Goal: Transaction & Acquisition: Book appointment/travel/reservation

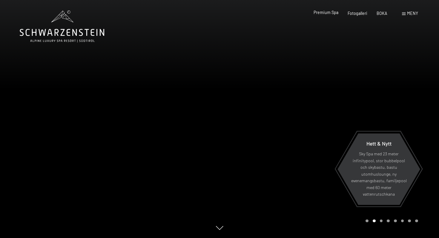
click at [337, 14] on font "Premium Spa" at bounding box center [326, 12] width 25 height 5
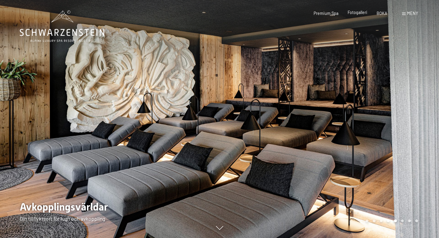
click at [359, 14] on font "Fotogalleri" at bounding box center [358, 12] width 20 height 5
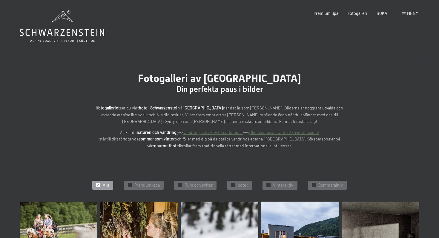
click at [39, 36] on icon at bounding box center [62, 26] width 85 height 32
click at [264, 134] on font "Skidåkning och vinter" at bounding box center [269, 132] width 39 height 5
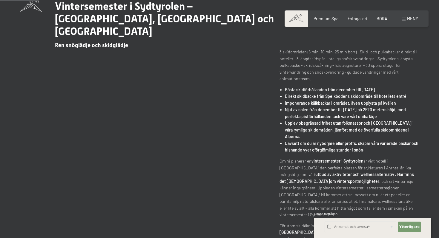
scroll to position [221, 0]
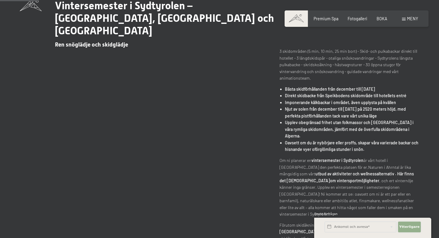
click at [418, 228] on font "Ytterligare" at bounding box center [409, 227] width 20 height 4
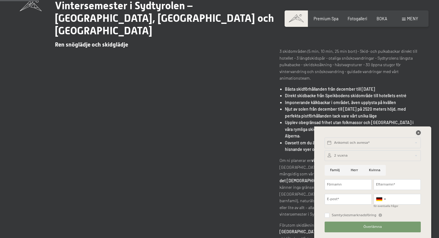
click at [420, 134] on icon at bounding box center [418, 133] width 5 height 5
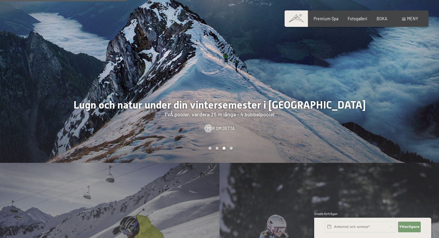
scroll to position [517, 0]
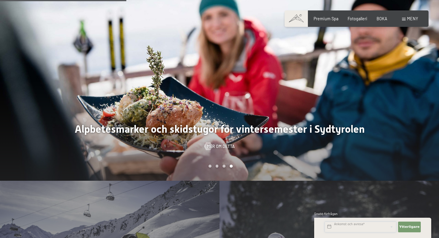
click at [354, 225] on input "text" at bounding box center [361, 227] width 72 height 11
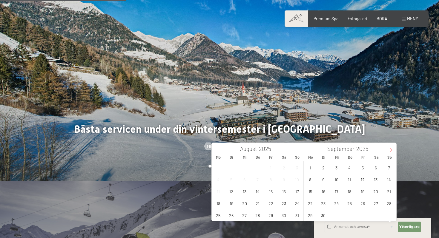
click at [392, 149] on icon at bounding box center [391, 150] width 4 height 4
type input "2026"
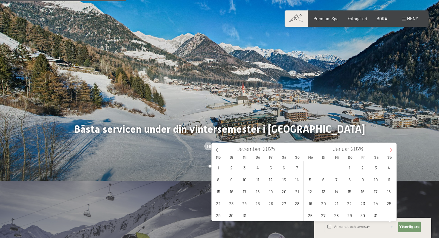
click at [392, 149] on icon at bounding box center [391, 150] width 4 height 4
type input "2026"
click at [350, 180] on span "5" at bounding box center [350, 180] width 12 height 12
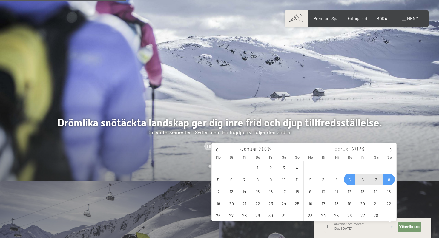
click at [386, 180] on span "8" at bounding box center [389, 180] width 12 height 12
type input "Do. 05.02.2026 - So. 08.02.2026"
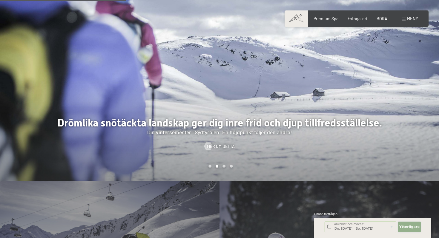
scroll to position [0, 0]
click at [411, 226] on font "Ytterligare" at bounding box center [409, 227] width 20 height 4
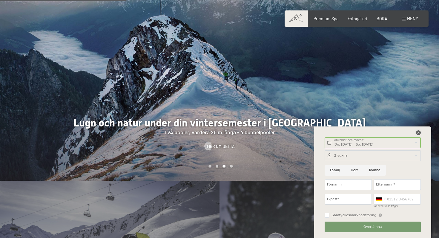
click at [419, 133] on icon at bounding box center [418, 133] width 5 height 5
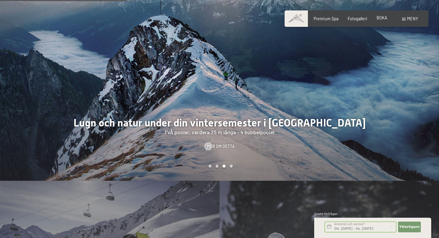
click at [382, 18] on font "BOKA" at bounding box center [382, 17] width 11 height 5
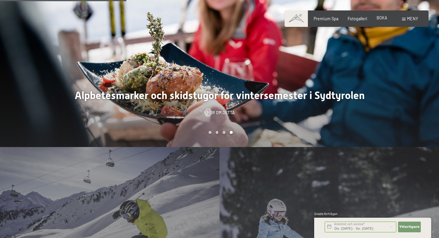
scroll to position [517, 0]
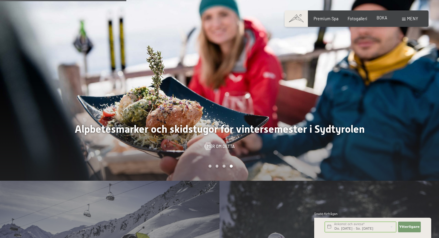
click at [416, 21] on font "meny" at bounding box center [412, 18] width 11 height 5
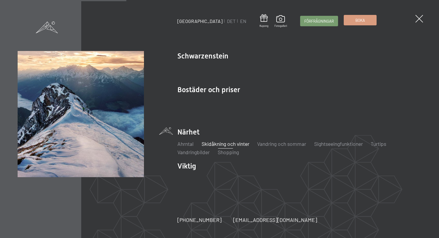
click at [356, 22] on font "Boka" at bounding box center [361, 20] width 10 height 5
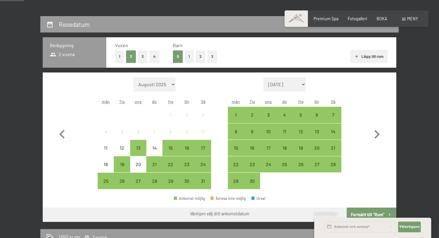
scroll to position [110, 0]
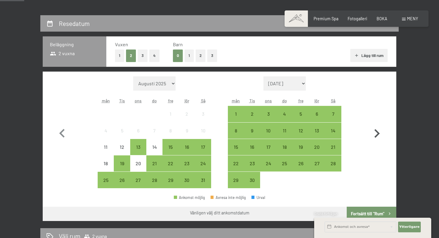
click at [381, 134] on icon "button" at bounding box center [376, 133] width 17 height 17
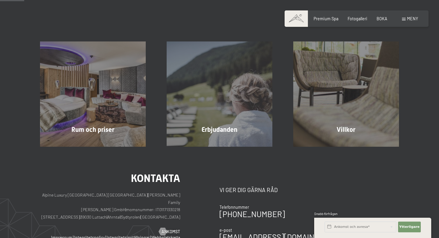
click at [381, 134] on div "Villkor Läs mer" at bounding box center [346, 94] width 127 height 105
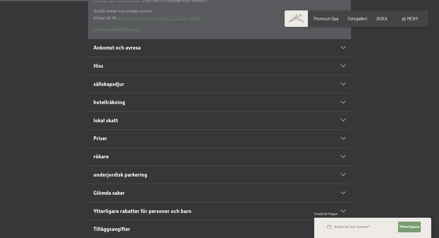
scroll to position [232, 0]
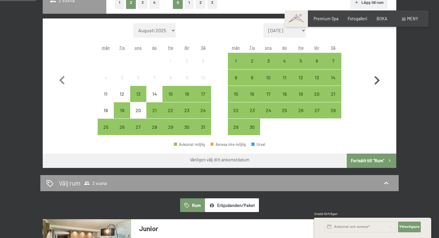
click at [377, 82] on icon "button" at bounding box center [377, 80] width 5 height 9
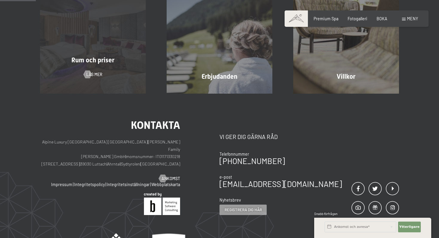
click at [99, 70] on div "Rum och priser Läs mer" at bounding box center [93, 40] width 127 height 105
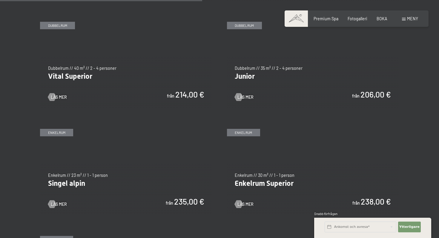
scroll to position [760, 0]
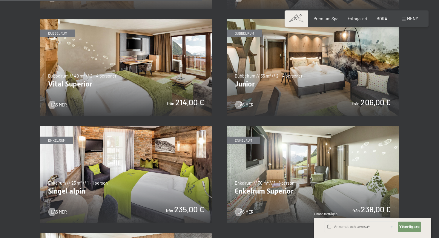
click at [188, 80] on img at bounding box center [126, 67] width 172 height 97
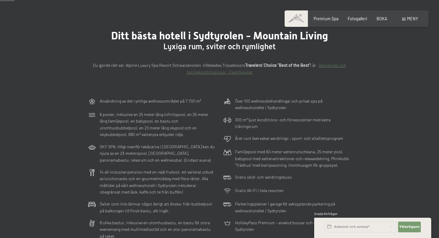
scroll to position [0, 0]
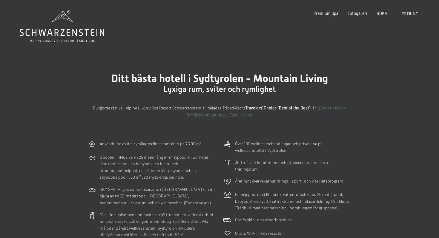
click at [407, 13] on div "meny" at bounding box center [410, 13] width 16 height 6
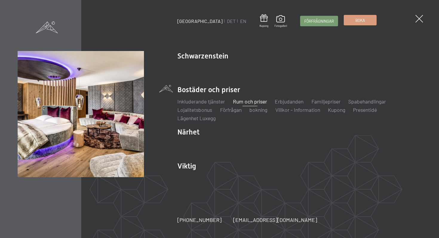
click at [344, 25] on link "Boka" at bounding box center [360, 20] width 32 height 10
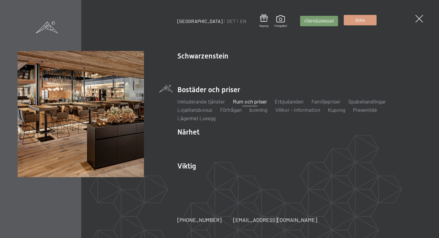
click at [356, 18] on font "Boka" at bounding box center [361, 20] width 10 height 5
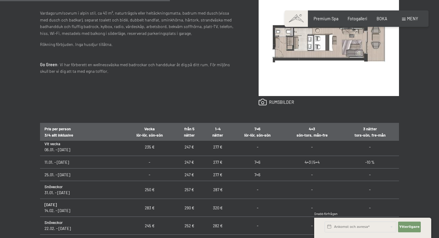
scroll to position [238, 0]
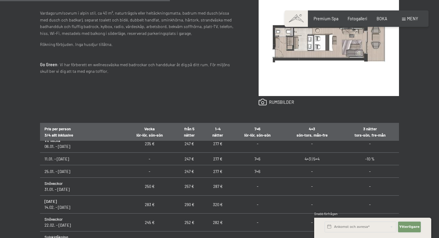
drag, startPoint x: 409, startPoint y: 229, endPoint x: 367, endPoint y: 235, distance: 43.0
click at [367, 235] on div "Ankomst och avresa* Ytterligare Dölj adressfält 2 vuxna 2 Vuxen Äldre än 14 år …" at bounding box center [373, 228] width 104 height 20
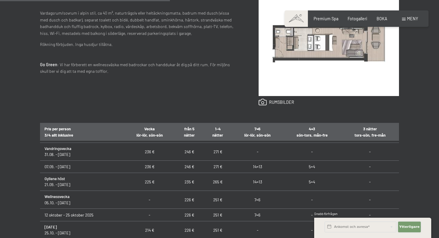
scroll to position [0, 0]
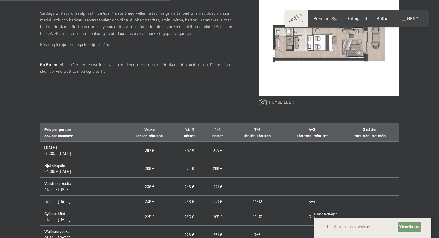
click at [289, 102] on link at bounding box center [277, 102] width 36 height 7
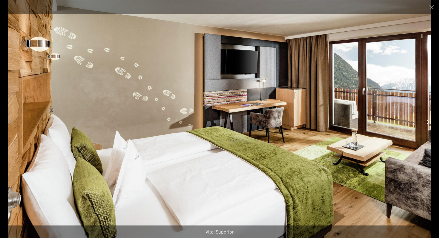
click at [427, 124] on button "Nästa bild" at bounding box center [427, 122] width 13 height 12
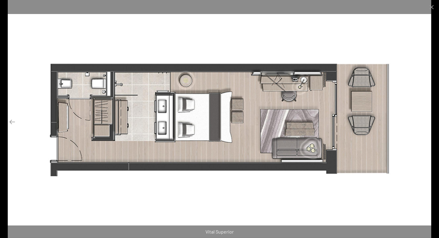
click at [427, 124] on button "Nästa bild" at bounding box center [427, 122] width 13 height 12
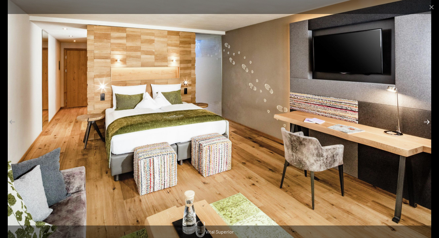
click at [427, 124] on button "Nästa bild" at bounding box center [427, 122] width 13 height 12
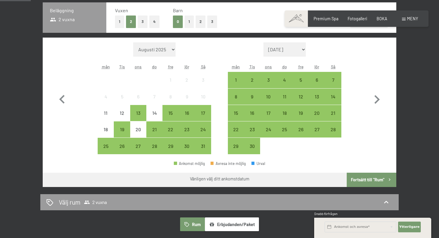
scroll to position [145, 0]
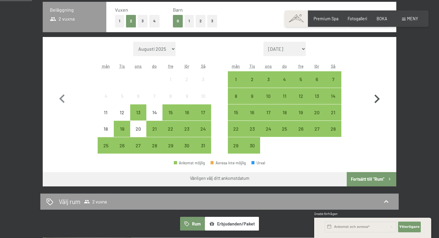
click at [377, 99] on icon "button" at bounding box center [376, 99] width 17 height 17
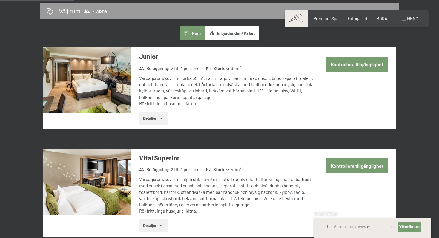
scroll to position [338, 0]
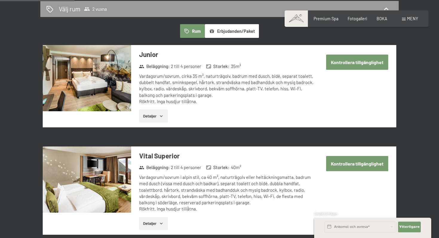
click at [360, 66] on button "Kontrollera tillgänglighet" at bounding box center [357, 62] width 62 height 15
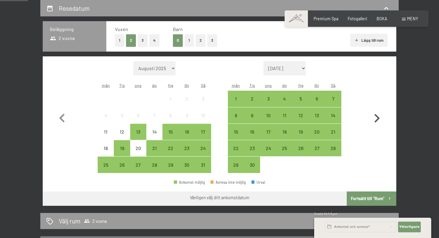
click at [379, 122] on icon "button" at bounding box center [376, 118] width 17 height 17
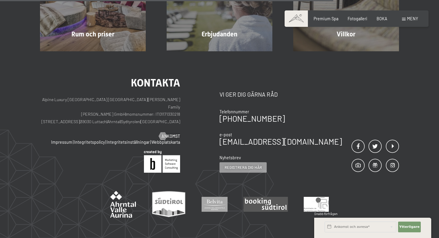
scroll to position [206, 0]
